Goal: Transaction & Acquisition: Purchase product/service

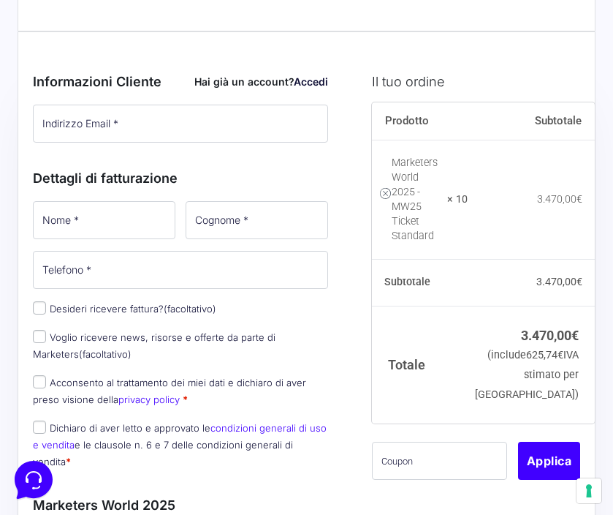
scroll to position [42, 0]
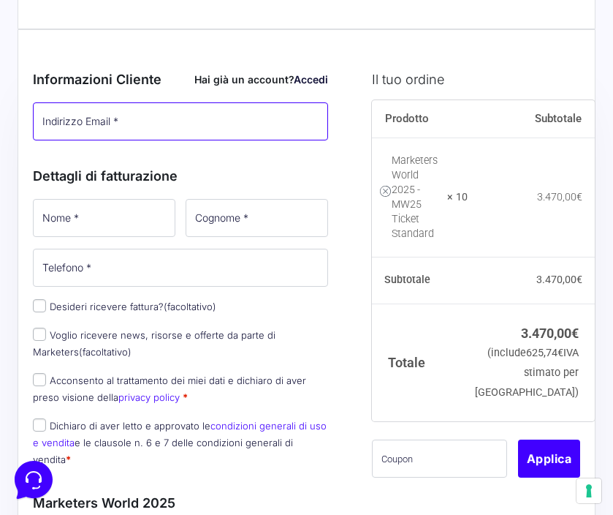
type input "Giulia Poletti"
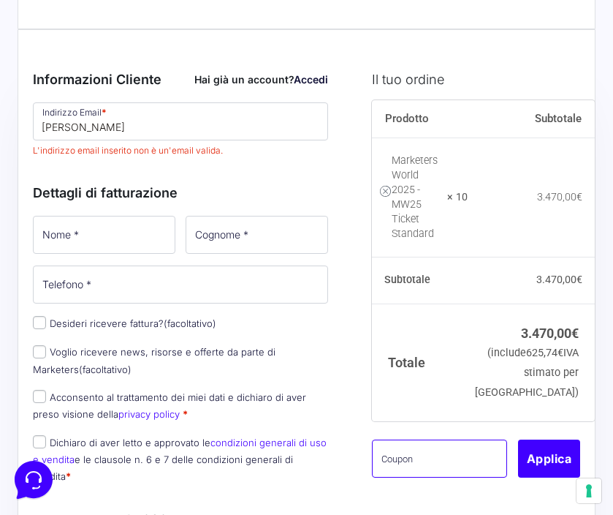
click at [438, 456] on input "text" at bounding box center [439, 458] width 135 height 38
paste input "MWChiara14"
type input "MWChiara14"
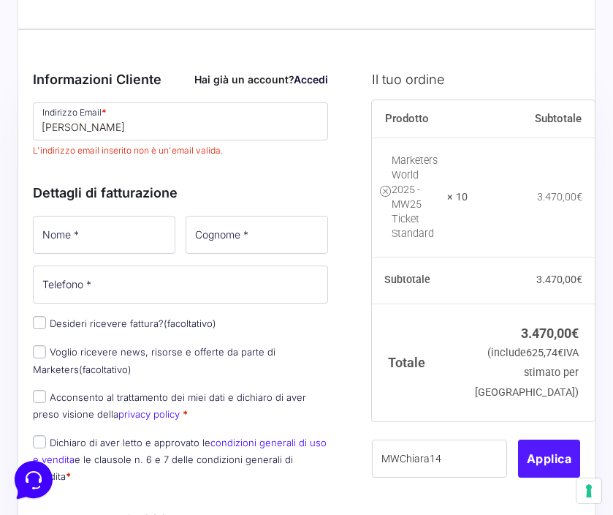
click at [546, 444] on button "Applica" at bounding box center [549, 458] width 62 height 38
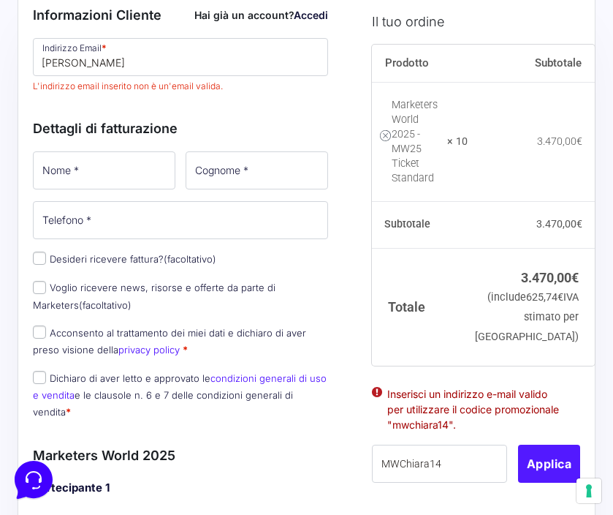
scroll to position [109, 0]
